Goal: Task Accomplishment & Management: Manage account settings

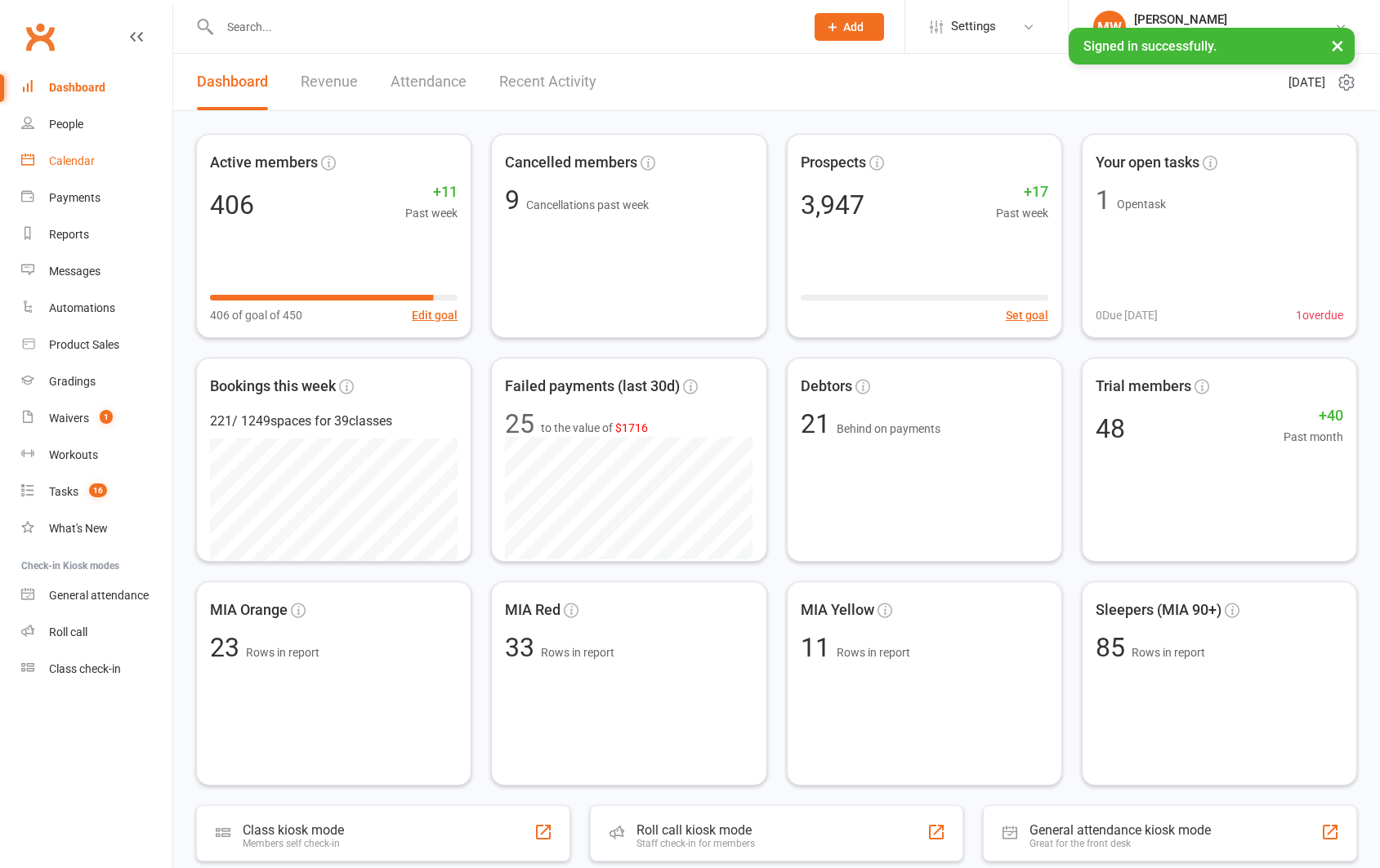
click at [77, 161] on div "Calendar" at bounding box center [72, 160] width 46 height 13
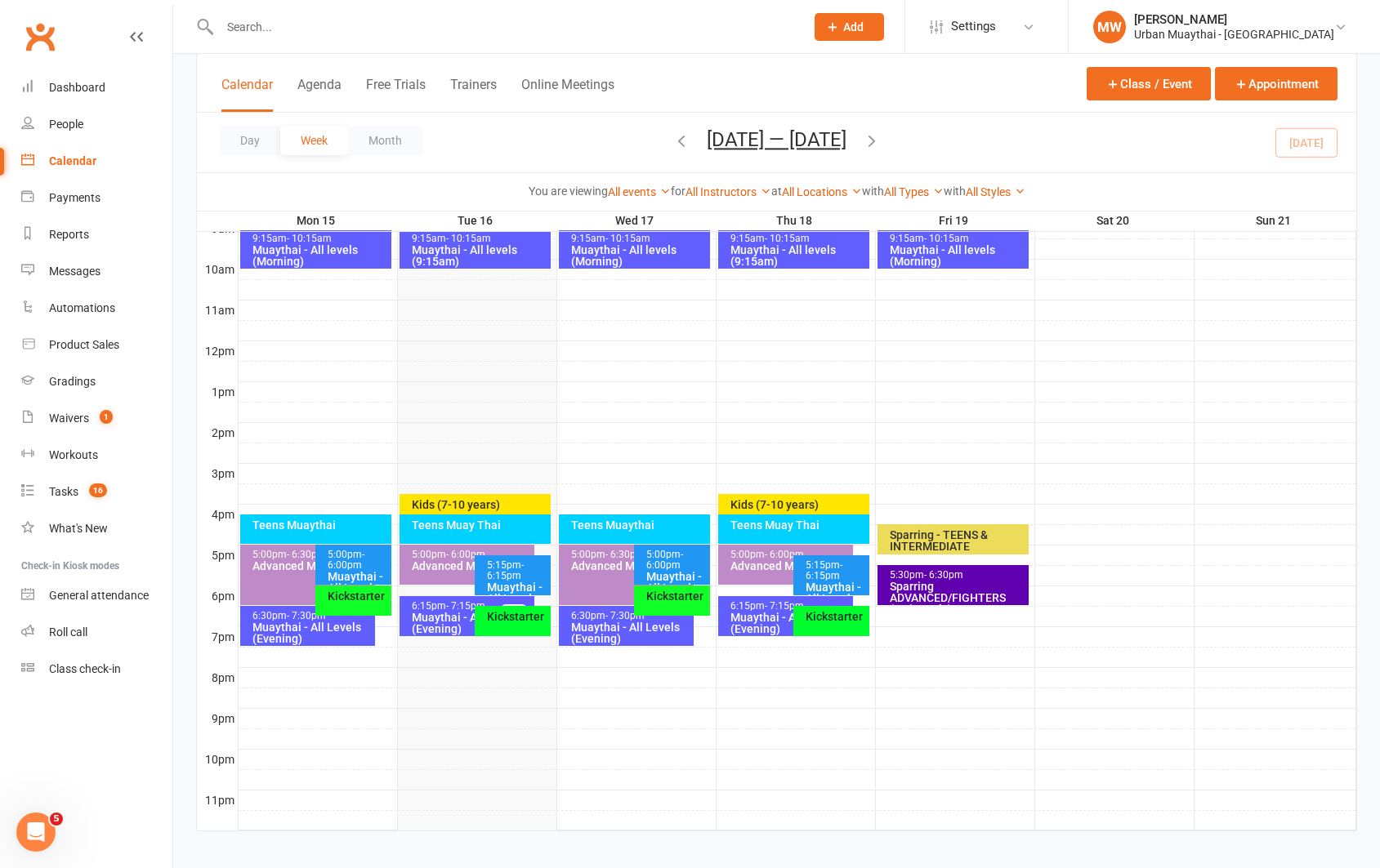
scroll to position [491, 0]
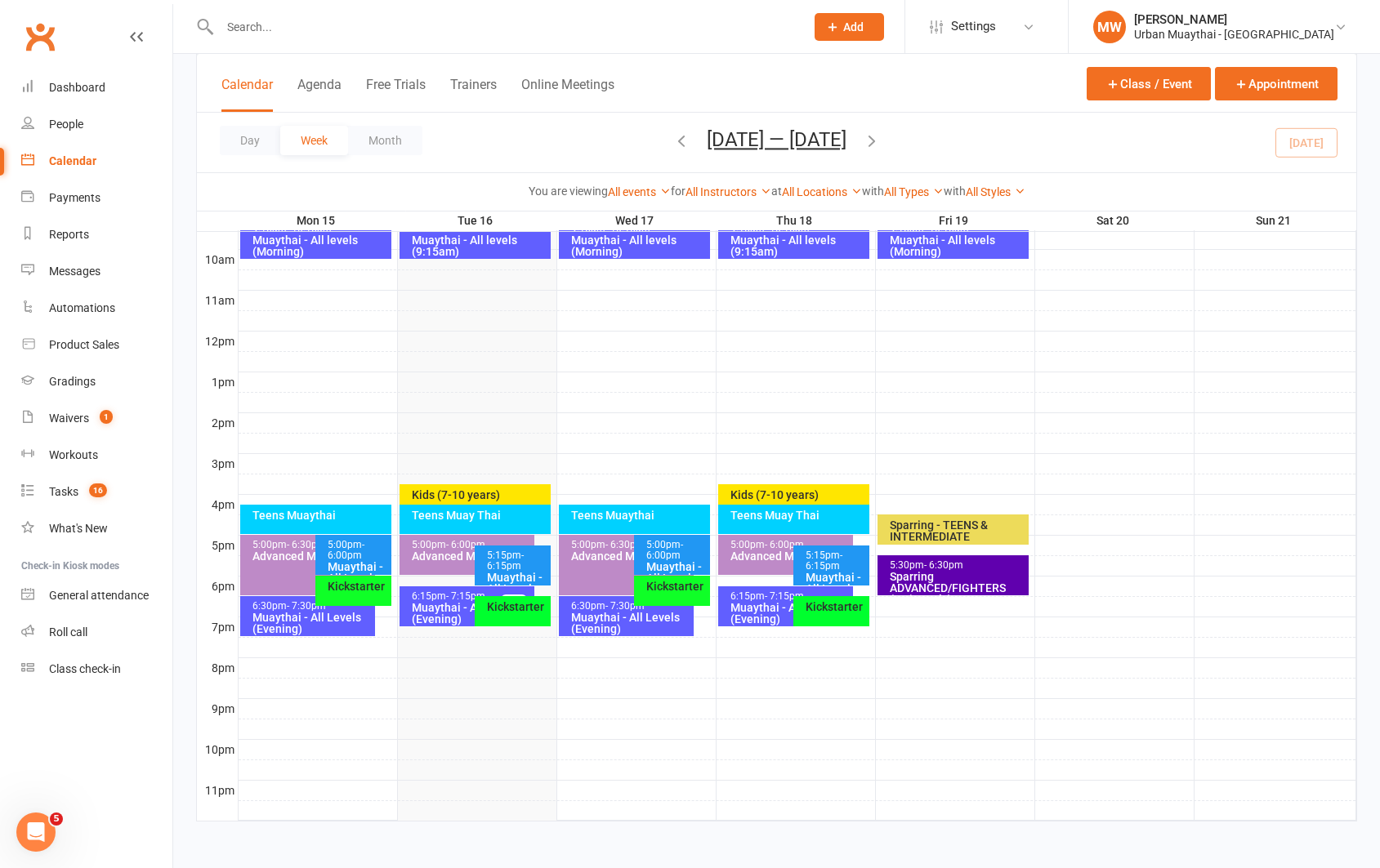
click at [445, 610] on div "Muaythai - All Levels (Evening)" at bounding box center [470, 613] width 120 height 23
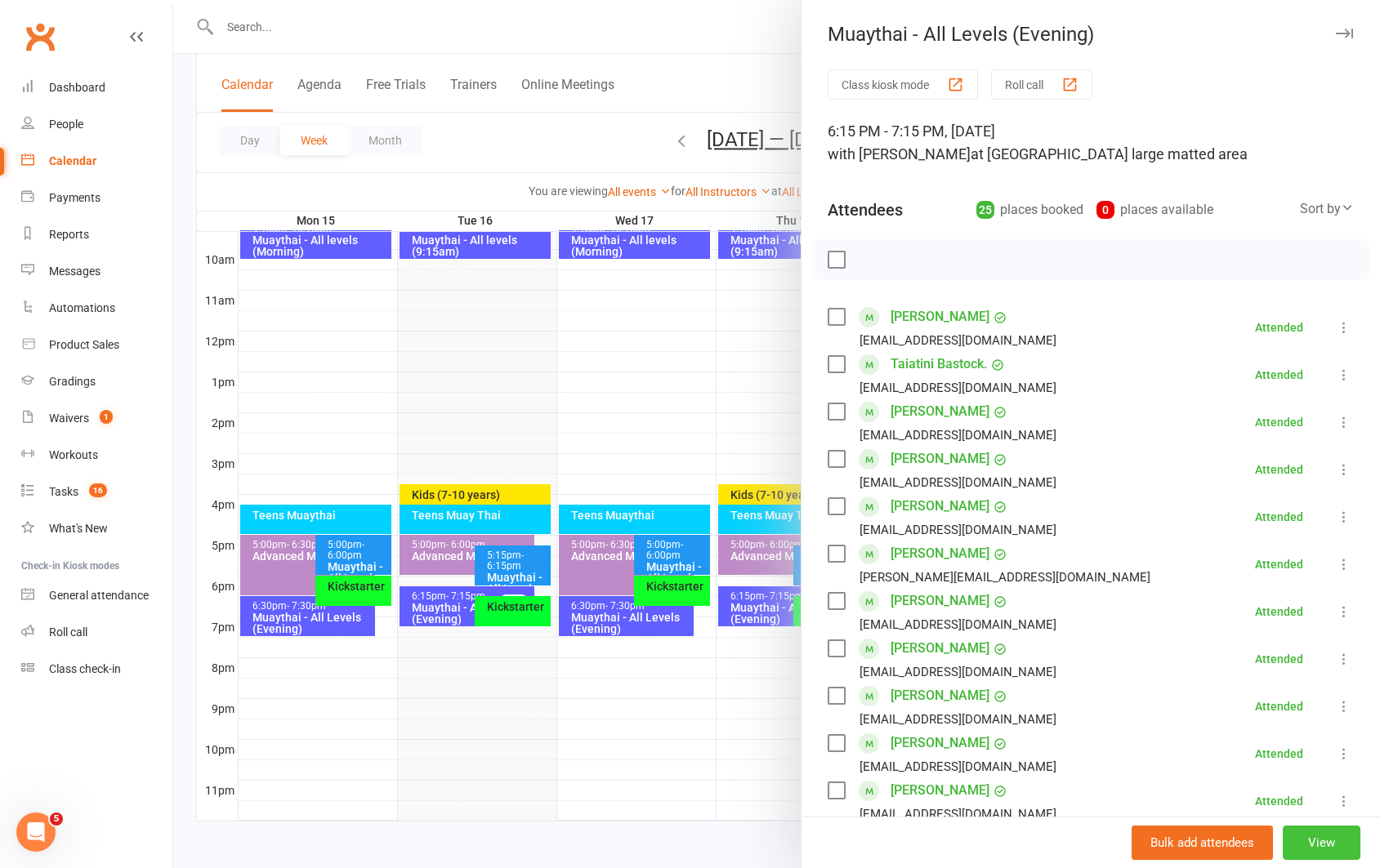
click at [1325, 843] on button "View" at bounding box center [1321, 843] width 78 height 34
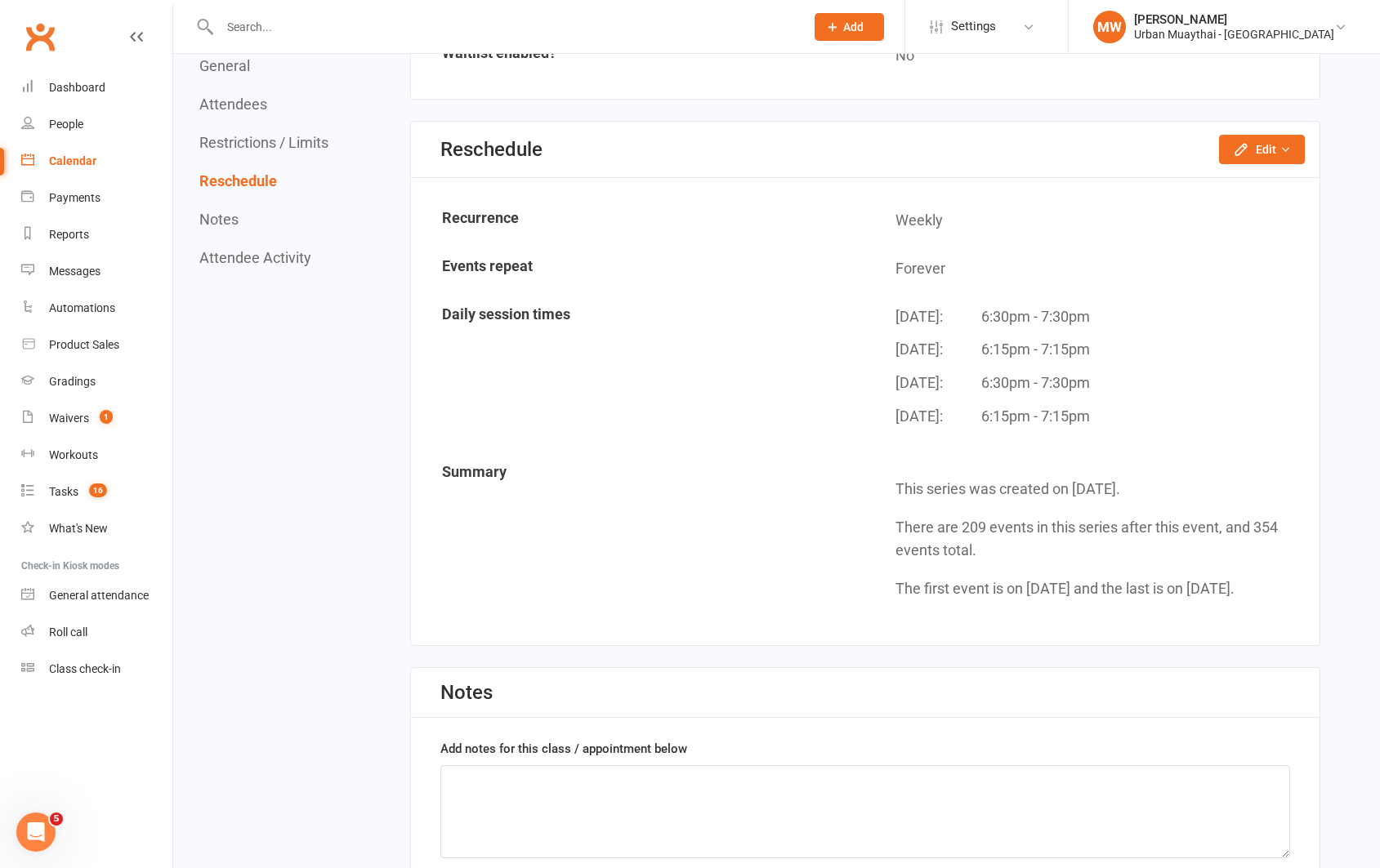
scroll to position [2675, 0]
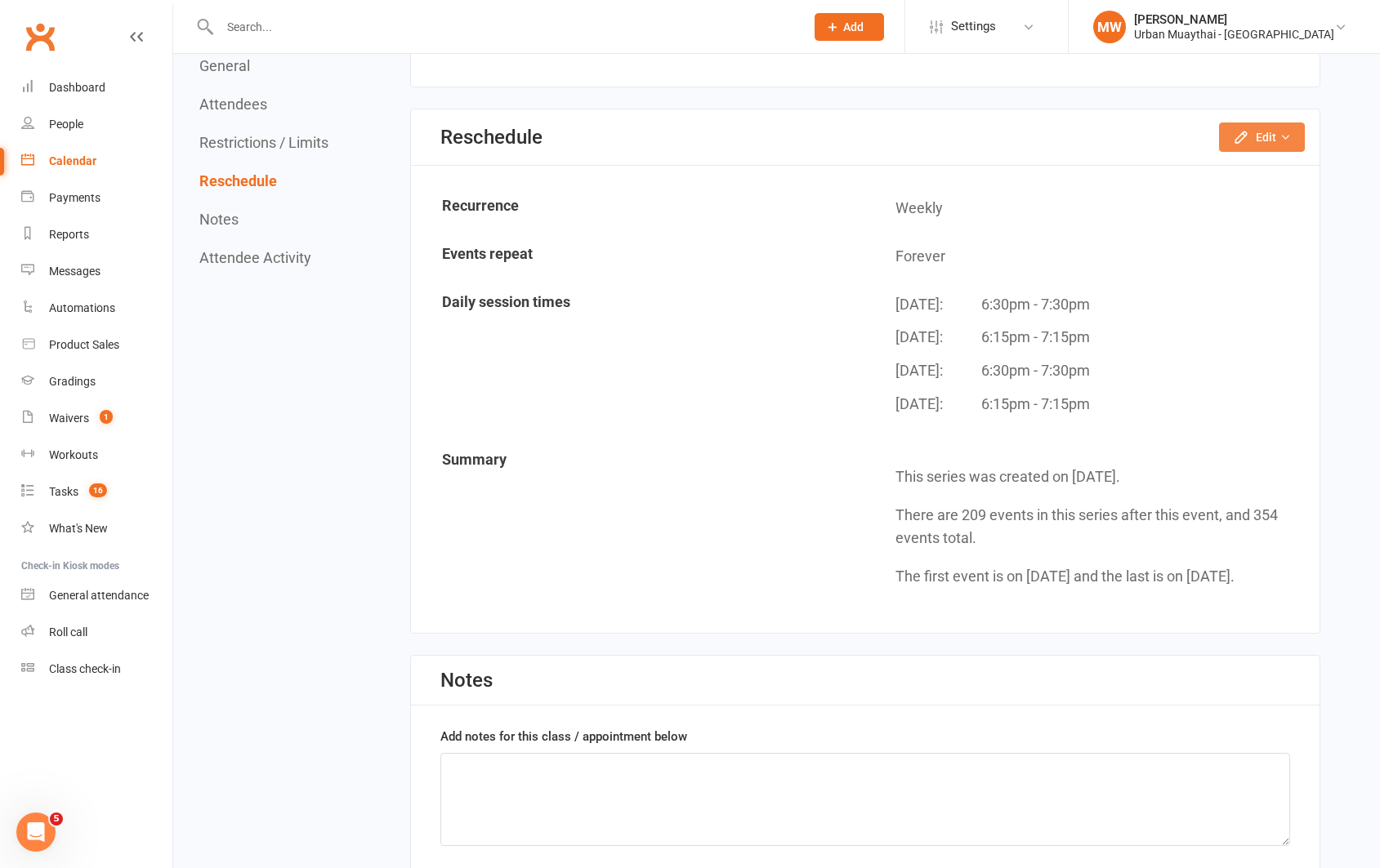
click at [1276, 145] on button "Edit" at bounding box center [1261, 137] width 86 height 29
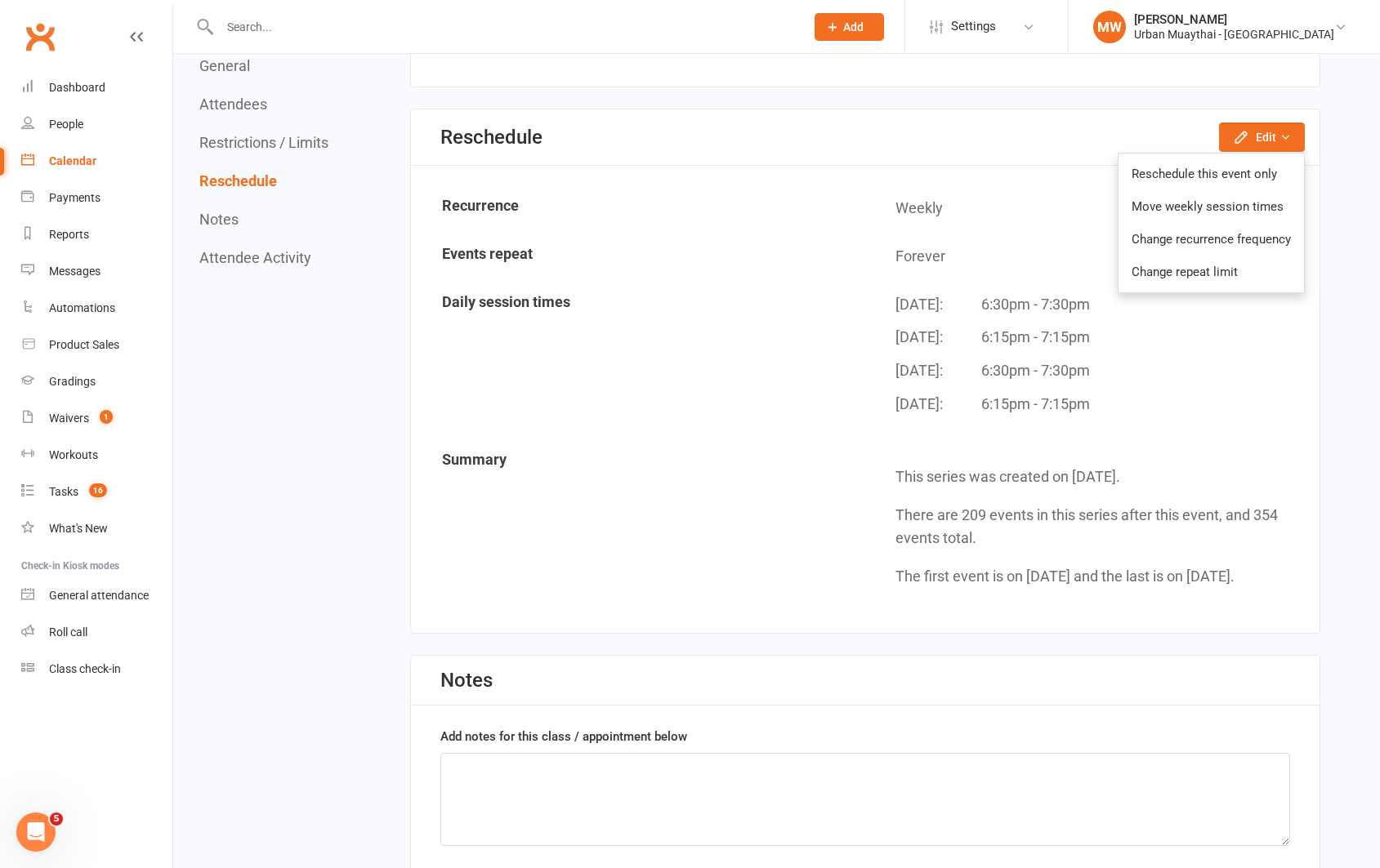
click at [1318, 166] on section "Reschedule Edit Reschedule this event only Move weekly session times Change rec…" at bounding box center [865, 370] width 910 height 525
